Goal: Find specific page/section: Find specific page/section

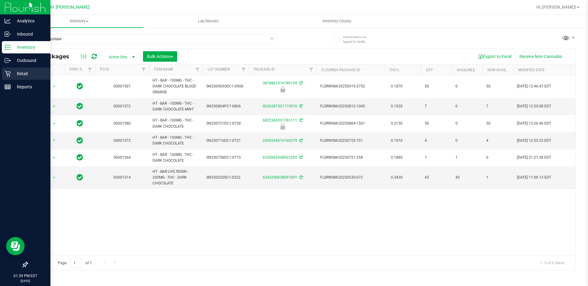
click at [13, 72] on p "Retail" at bounding box center [29, 73] width 37 height 7
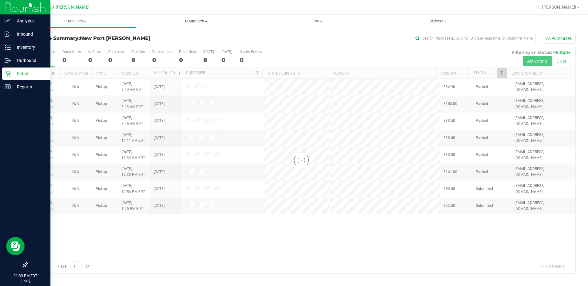
click at [179, 16] on uib-tab-heading "Customers All customers Add a new customer All physicians" at bounding box center [196, 21] width 120 height 12
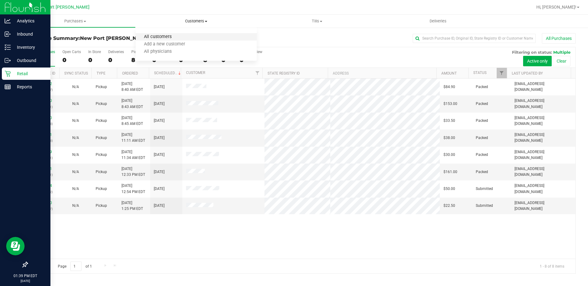
click at [174, 34] on span "All customers" at bounding box center [158, 36] width 44 height 5
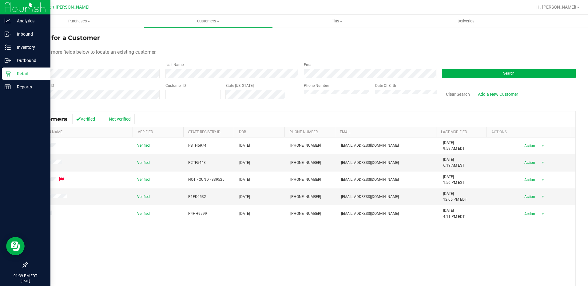
click at [384, 273] on div "Verified P8TH5974 [DATE] (727) 251-2490 [EMAIL_ADDRESS][DOMAIN_NAME] [DATE] 9:5…" at bounding box center [301, 228] width 548 height 180
click at [6, 68] on div "Retail" at bounding box center [26, 74] width 49 height 12
